Goal: Task Accomplishment & Management: Manage account settings

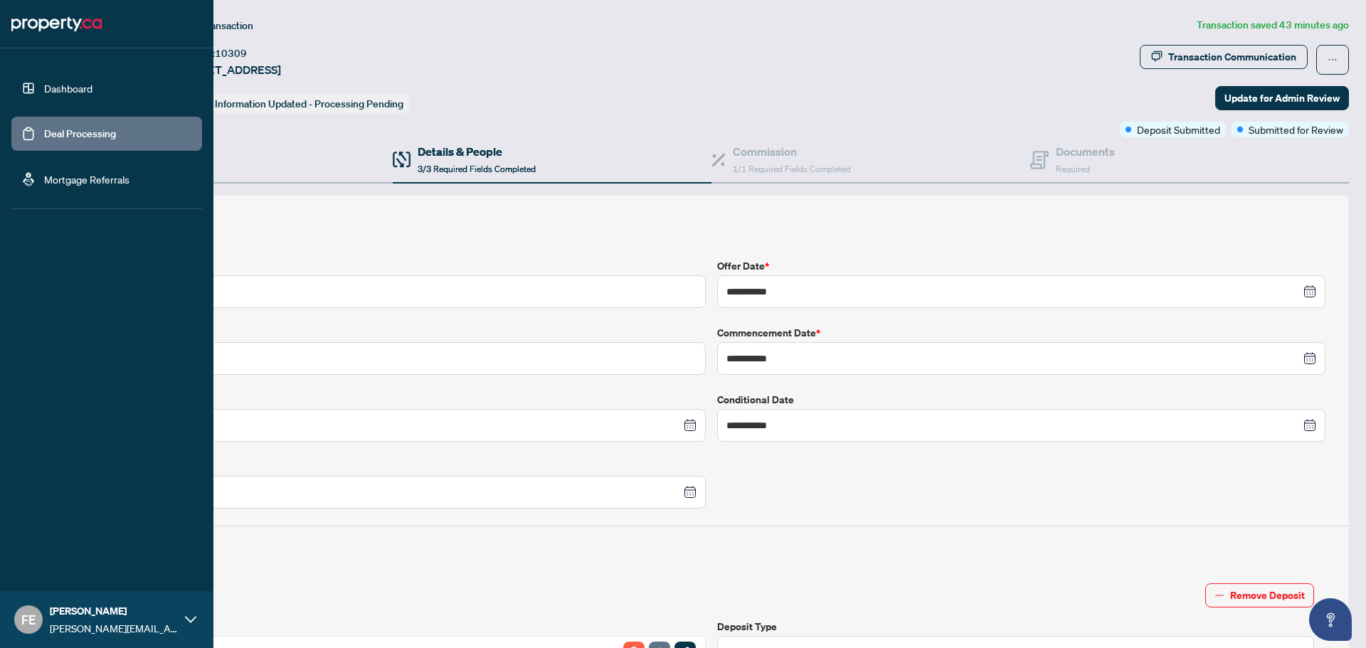
click at [53, 87] on link "Dashboard" at bounding box center [68, 88] width 48 height 13
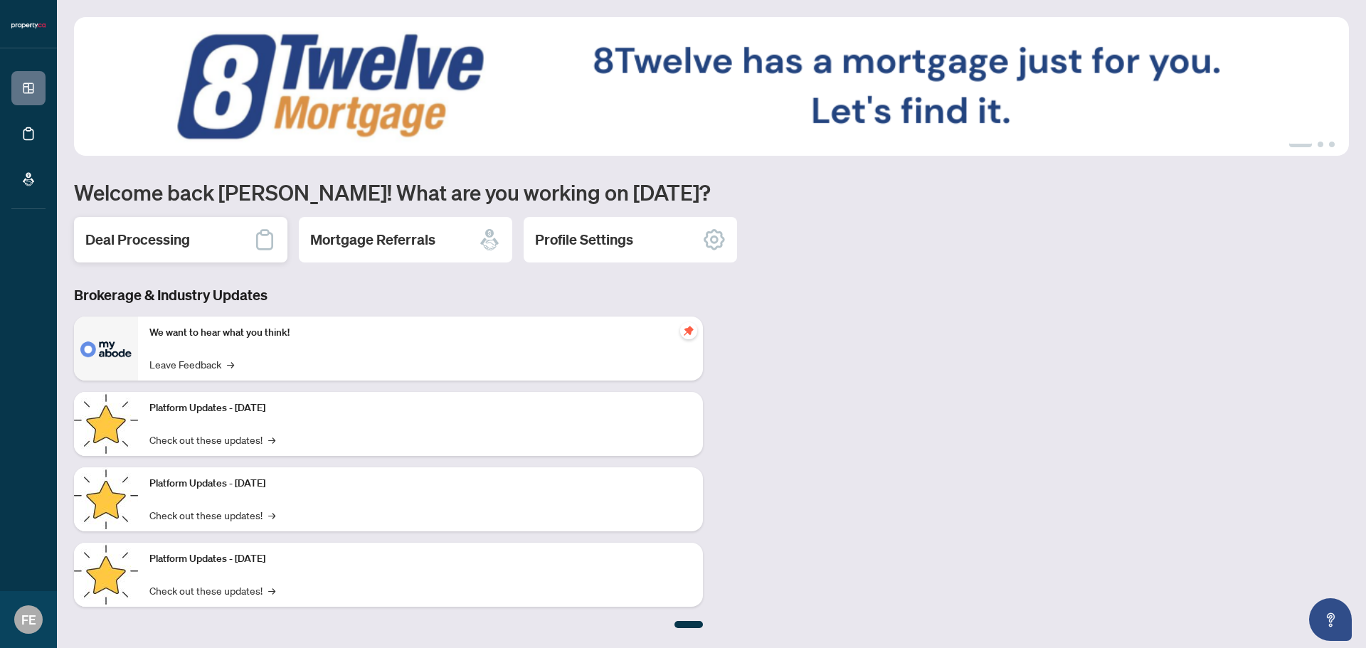
click at [139, 234] on h2 "Deal Processing" at bounding box center [137, 240] width 105 height 20
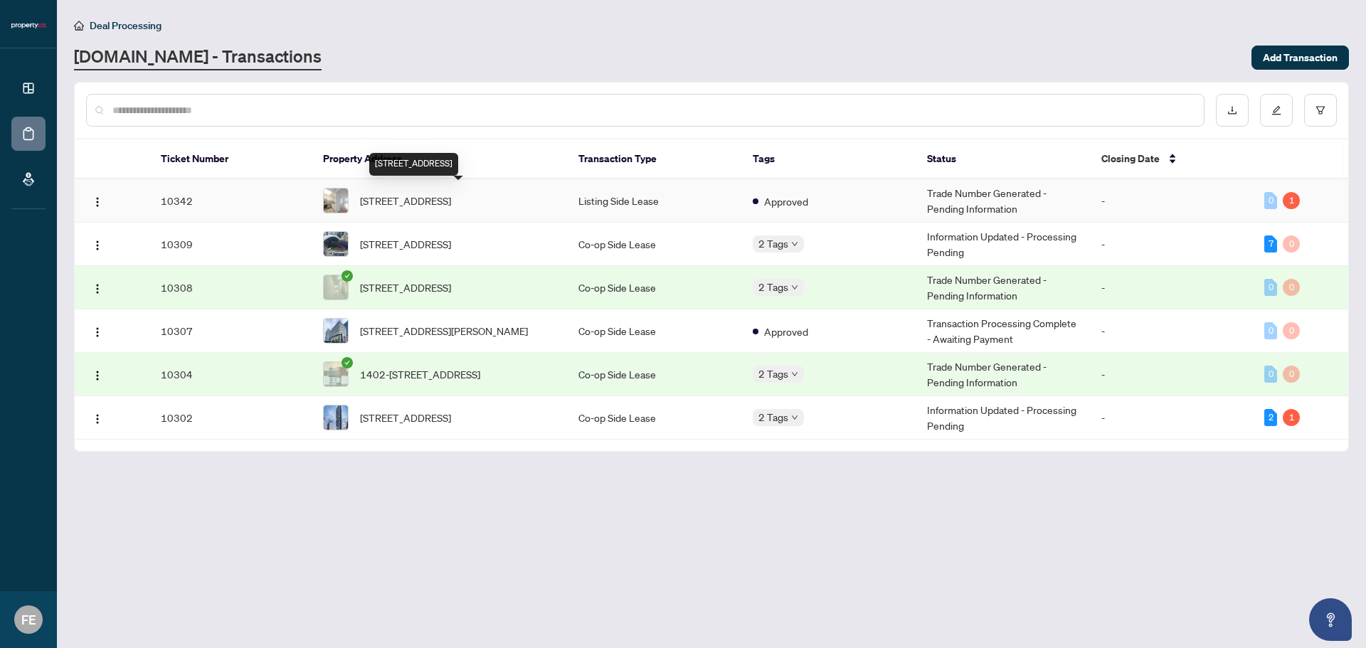
click at [441, 193] on span "[STREET_ADDRESS]" at bounding box center [405, 201] width 91 height 16
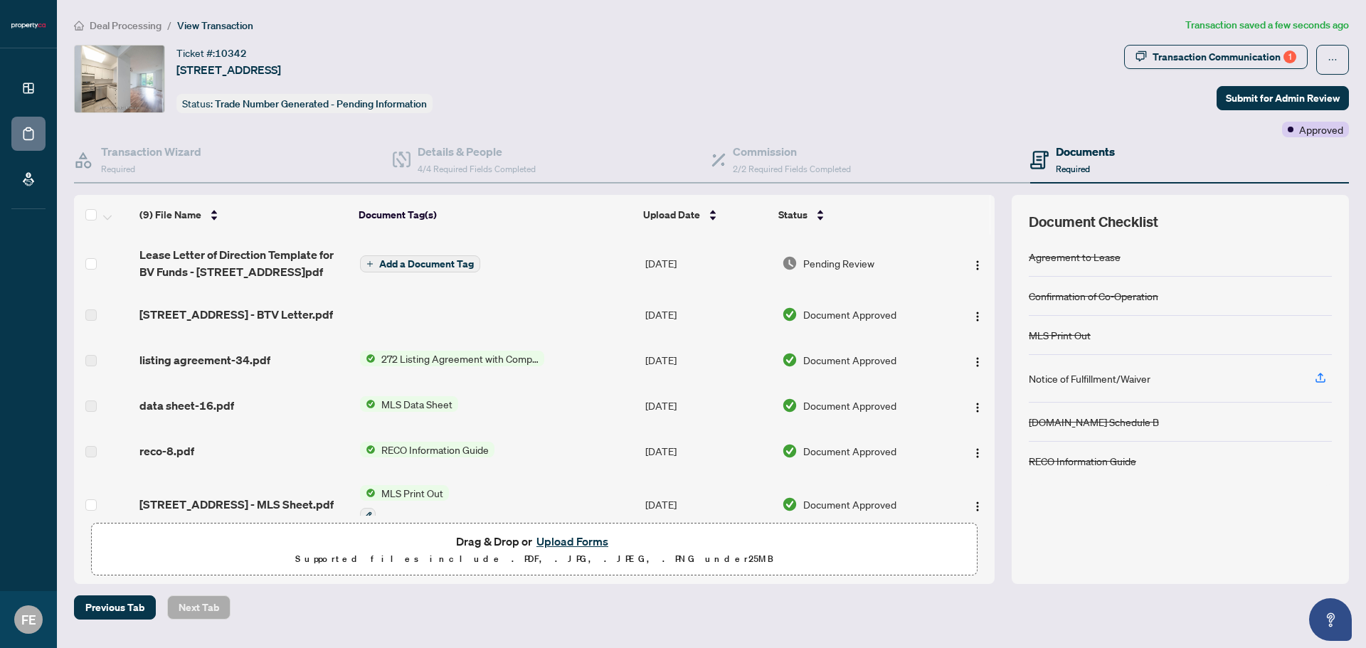
click at [402, 264] on span "Add a Document Tag" at bounding box center [426, 264] width 95 height 10
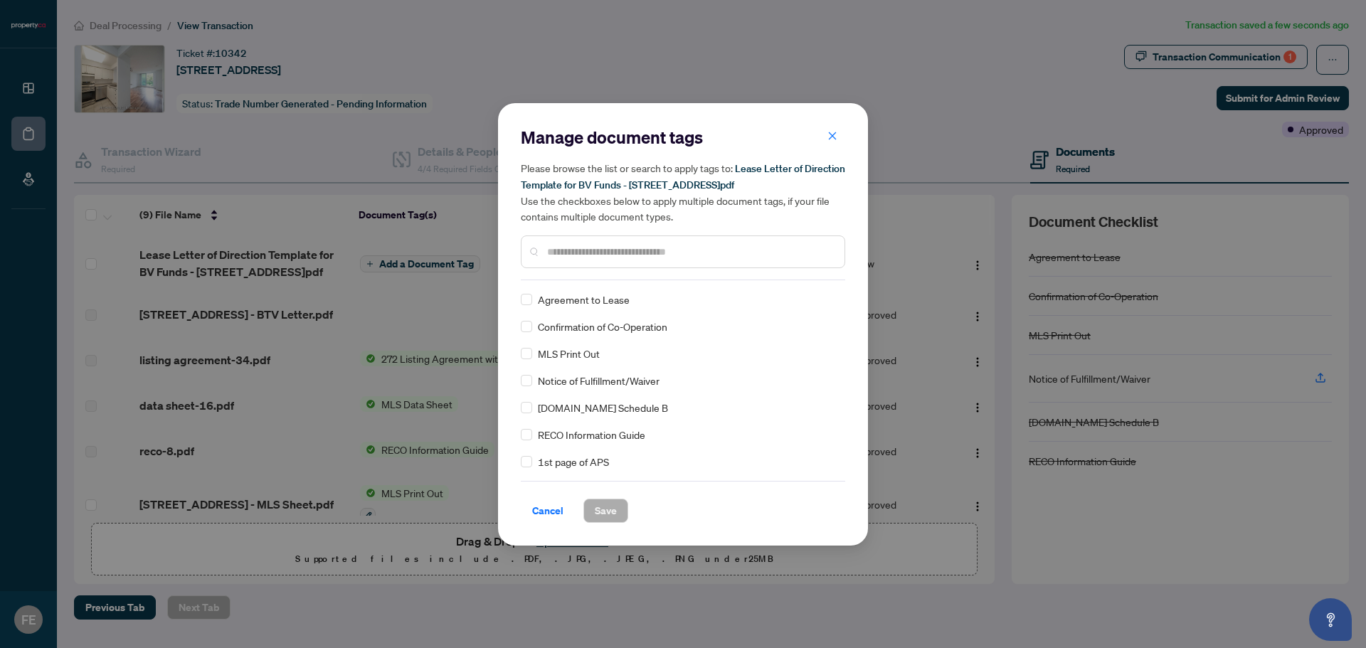
click at [576, 248] on input "text" at bounding box center [690, 252] width 286 height 16
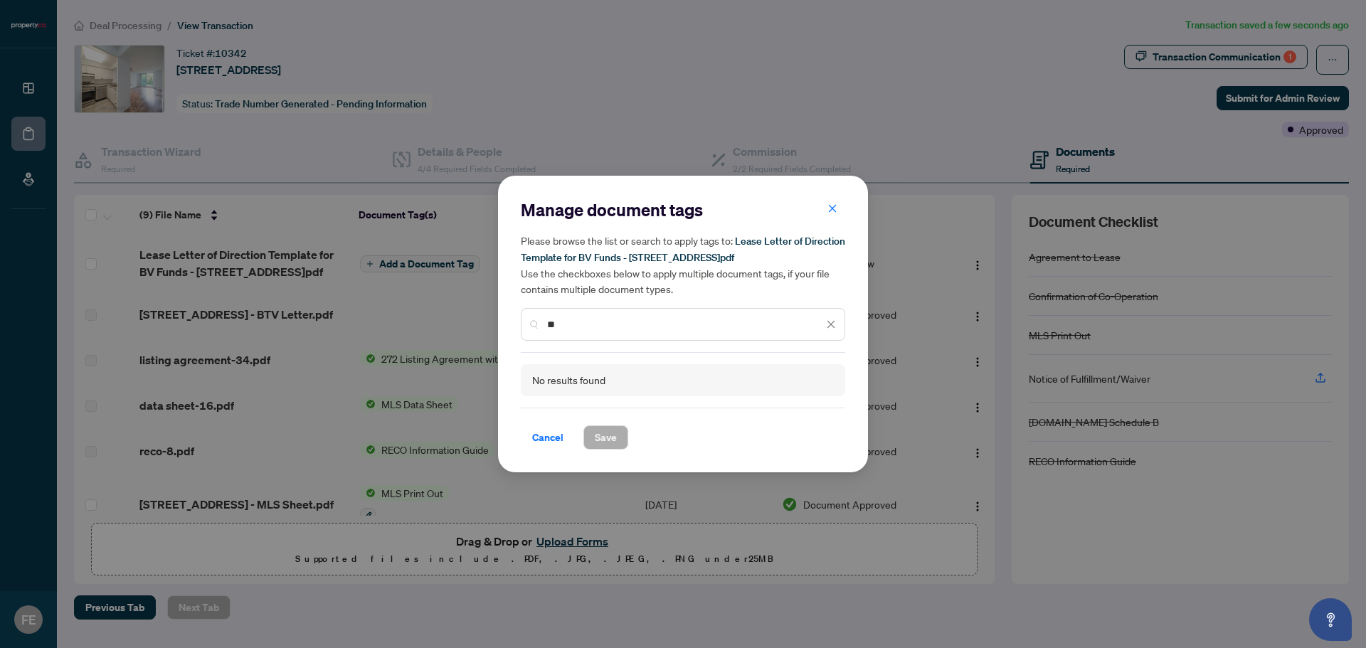
type input "*"
type input "*********"
click at [827, 323] on icon "close" at bounding box center [831, 324] width 10 height 10
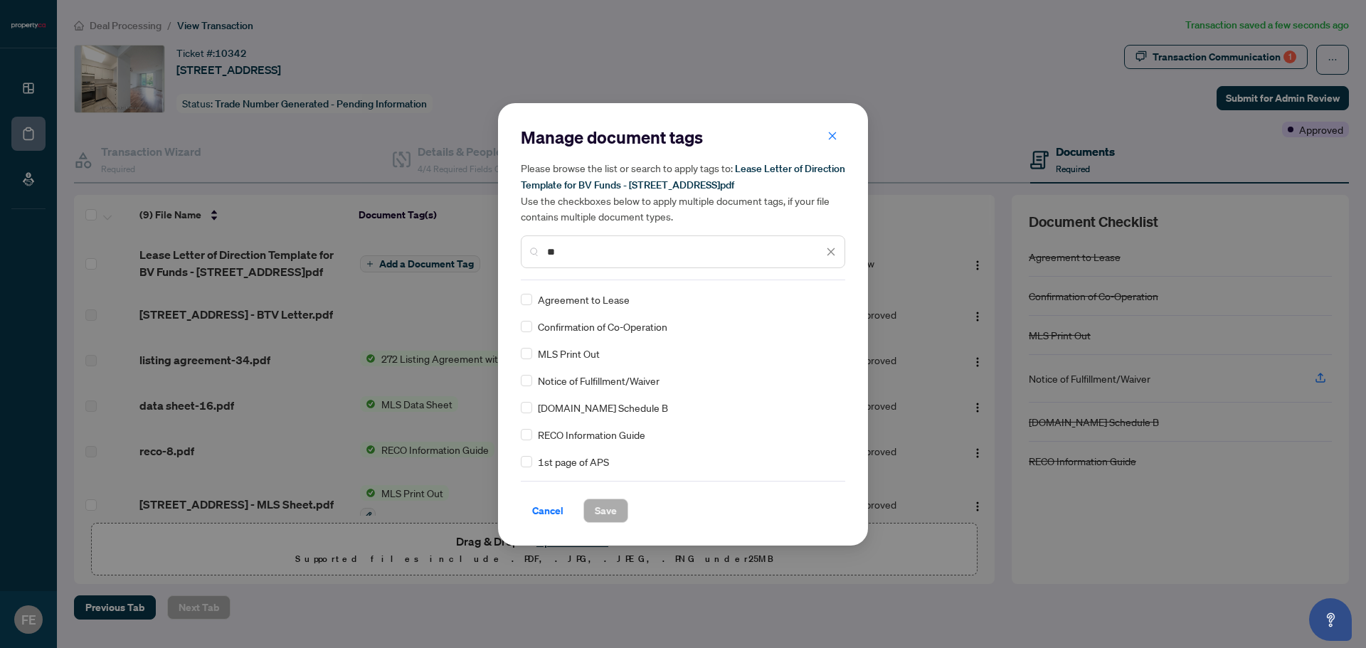
type input "*"
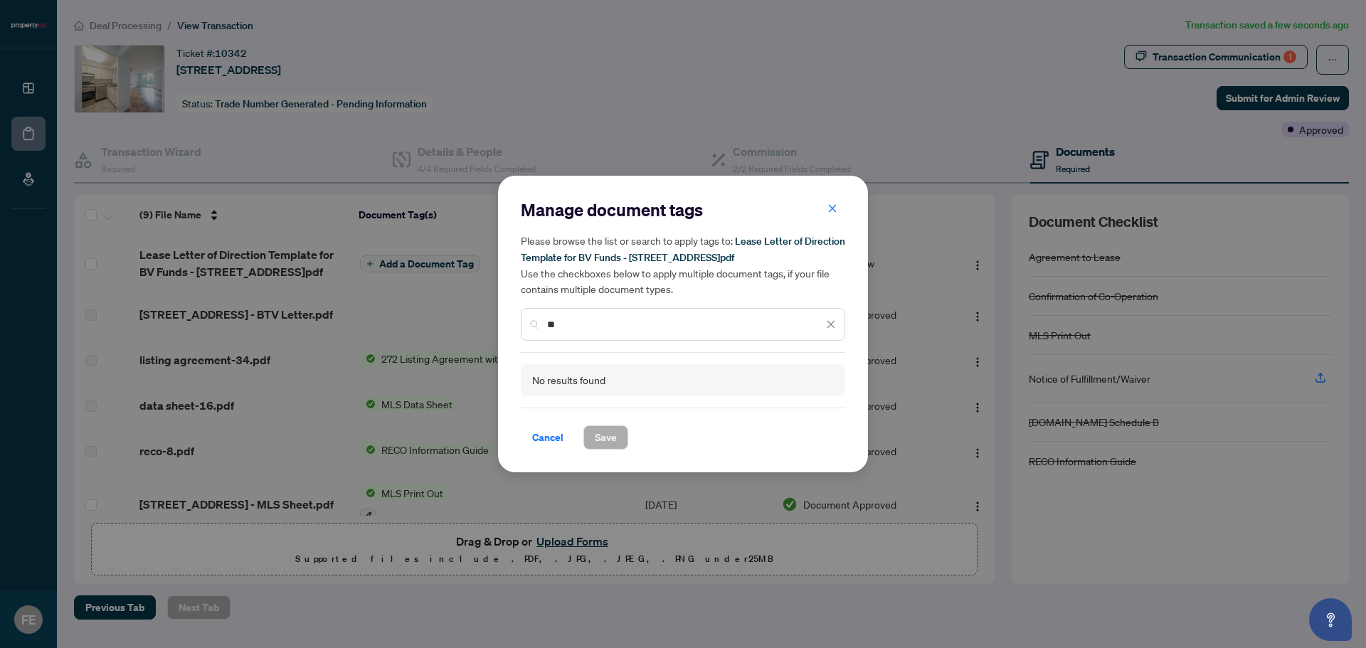
type input "*"
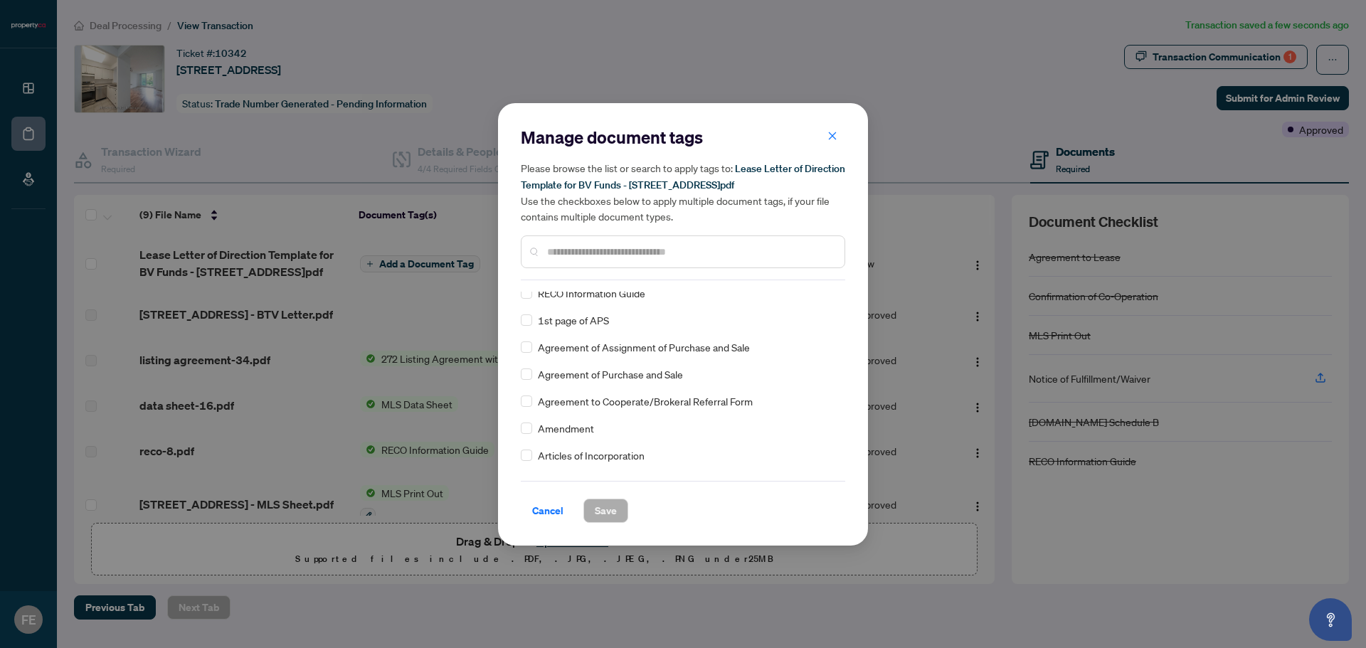
scroll to position [142, 0]
click at [841, 318] on div "Agreement to Lease Confirmation of Co-Operation MLS Print Out Notice of Fulfill…" at bounding box center [683, 381] width 324 height 178
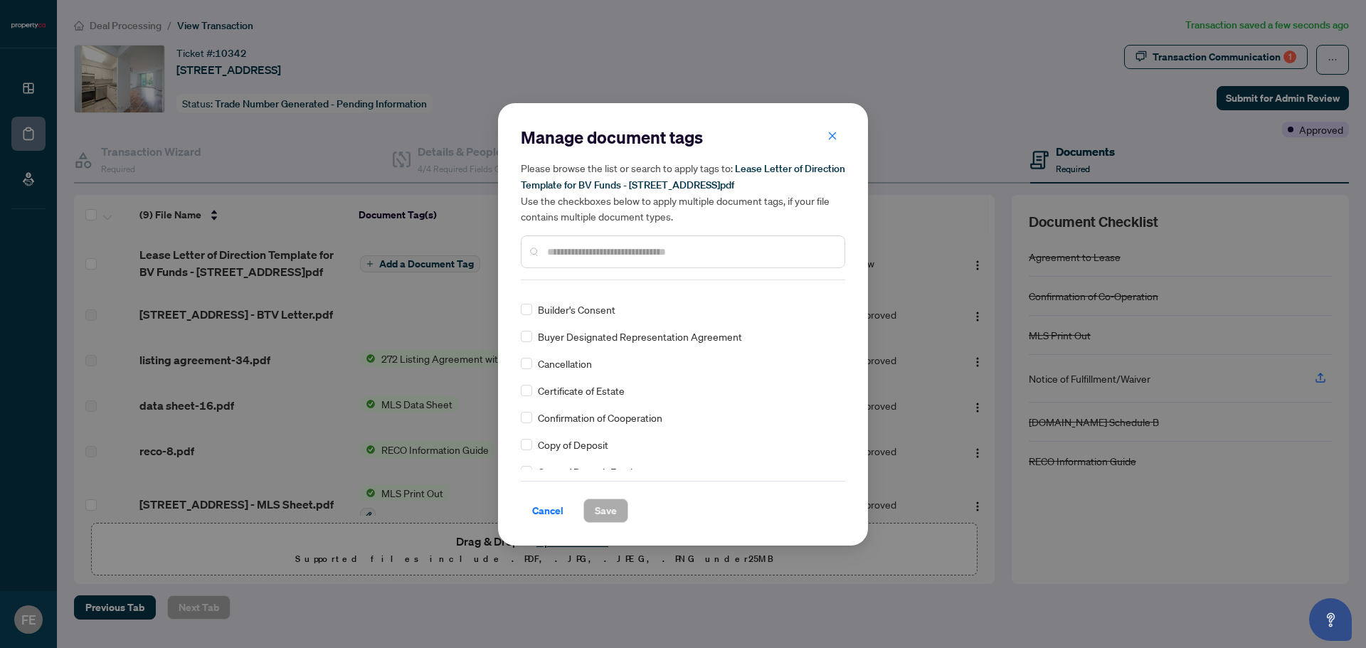
scroll to position [0, 0]
click at [832, 132] on span "button" at bounding box center [832, 136] width 10 height 23
